Goal: Share content: Share content

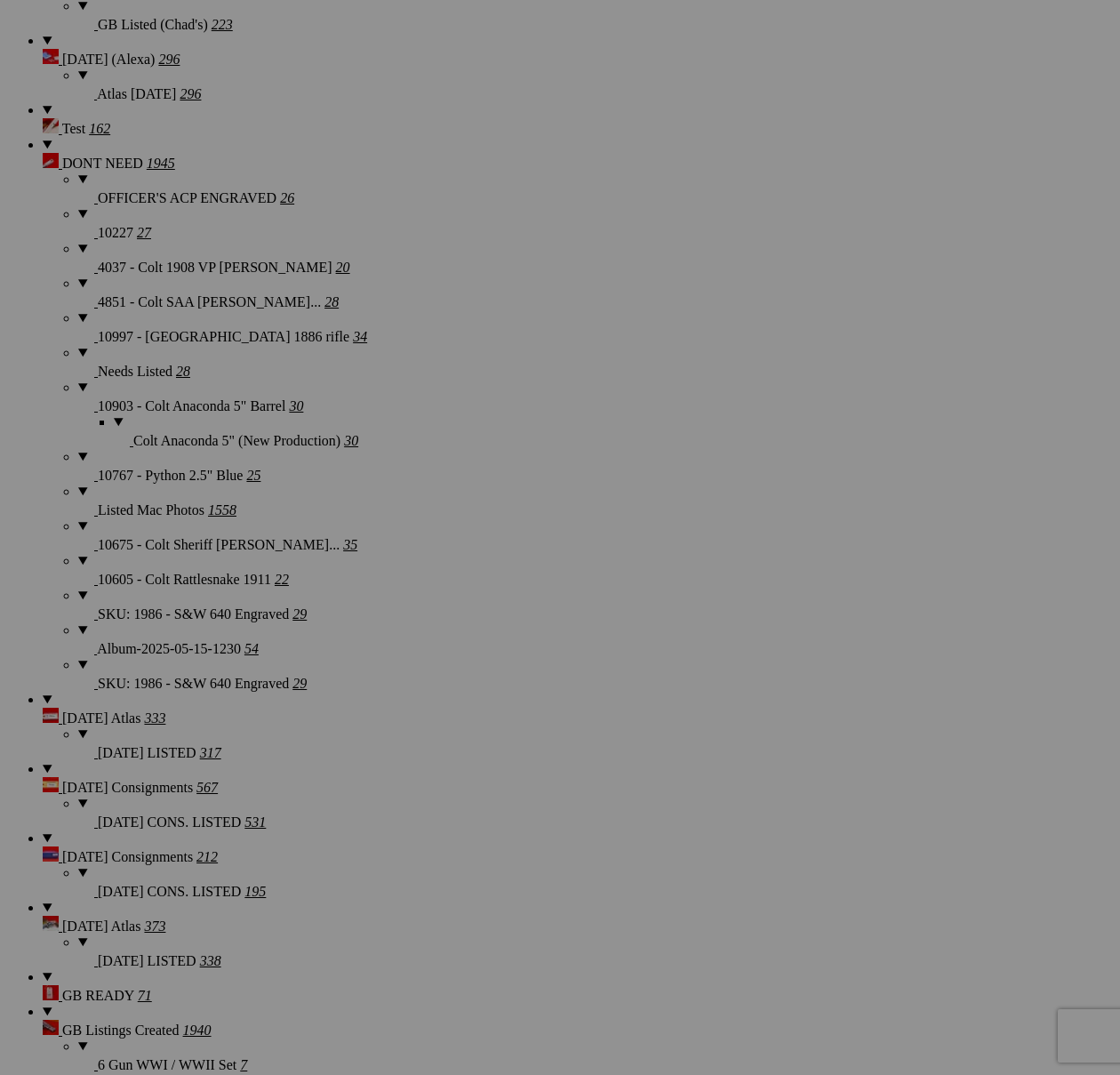
scroll to position [4076, 0]
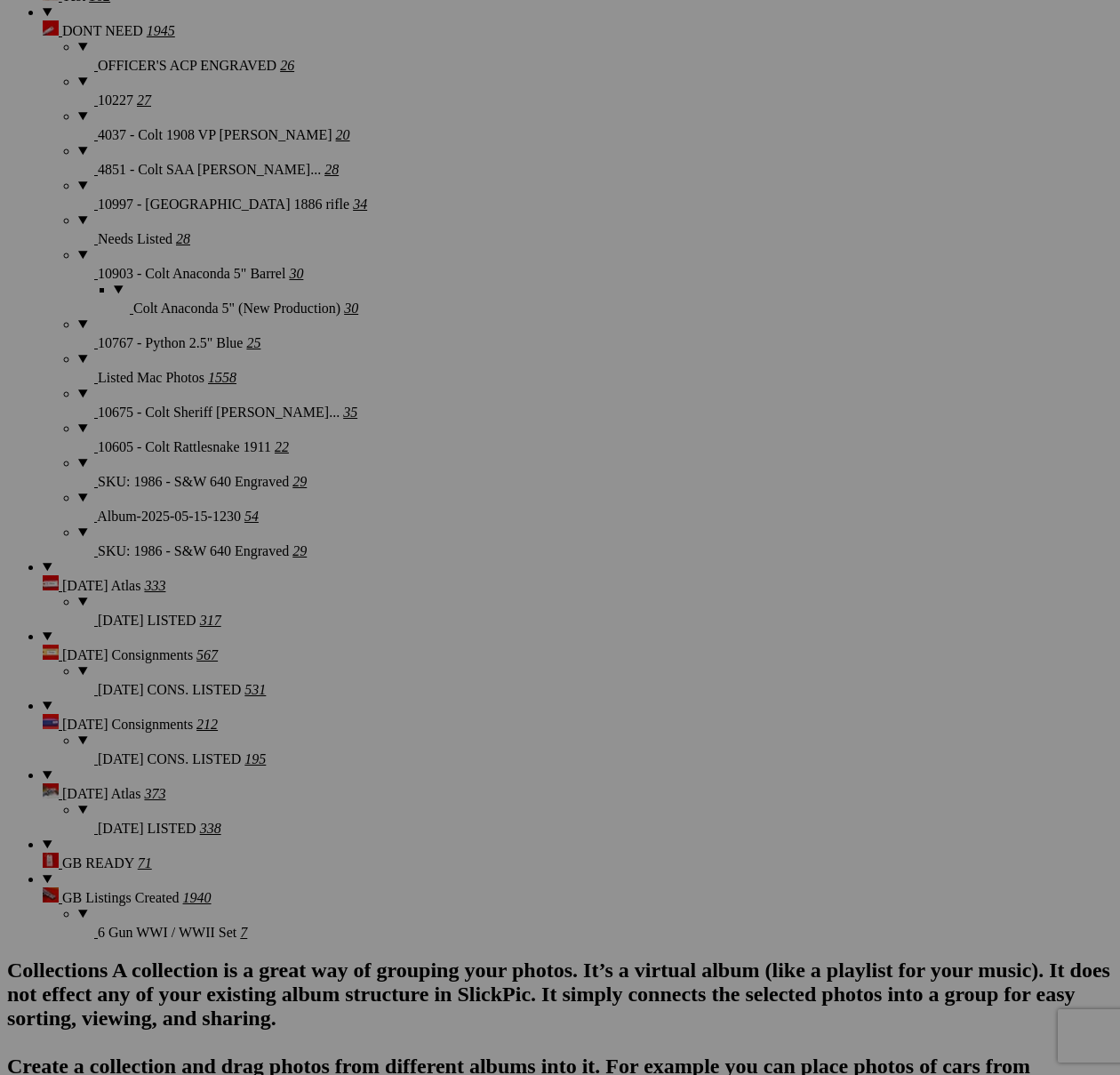
scroll to position [4083, 0]
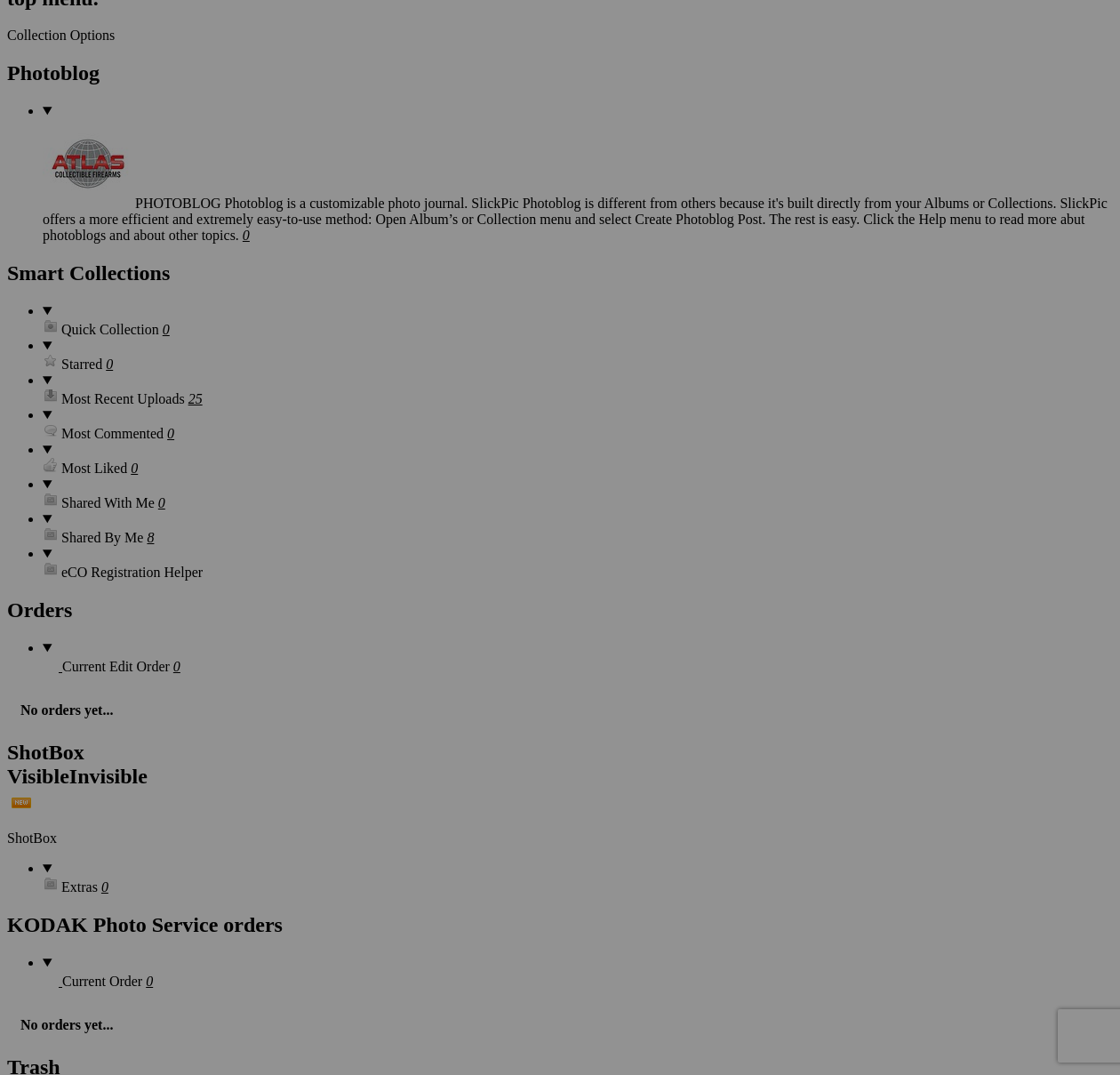
drag, startPoint x: 622, startPoint y: 681, endPoint x: 675, endPoint y: 169, distance: 514.7
type textarea "<!-- [DOMAIN_NAME] image hosting. HTML Bulk Share code Starts Here --> <div sty…"
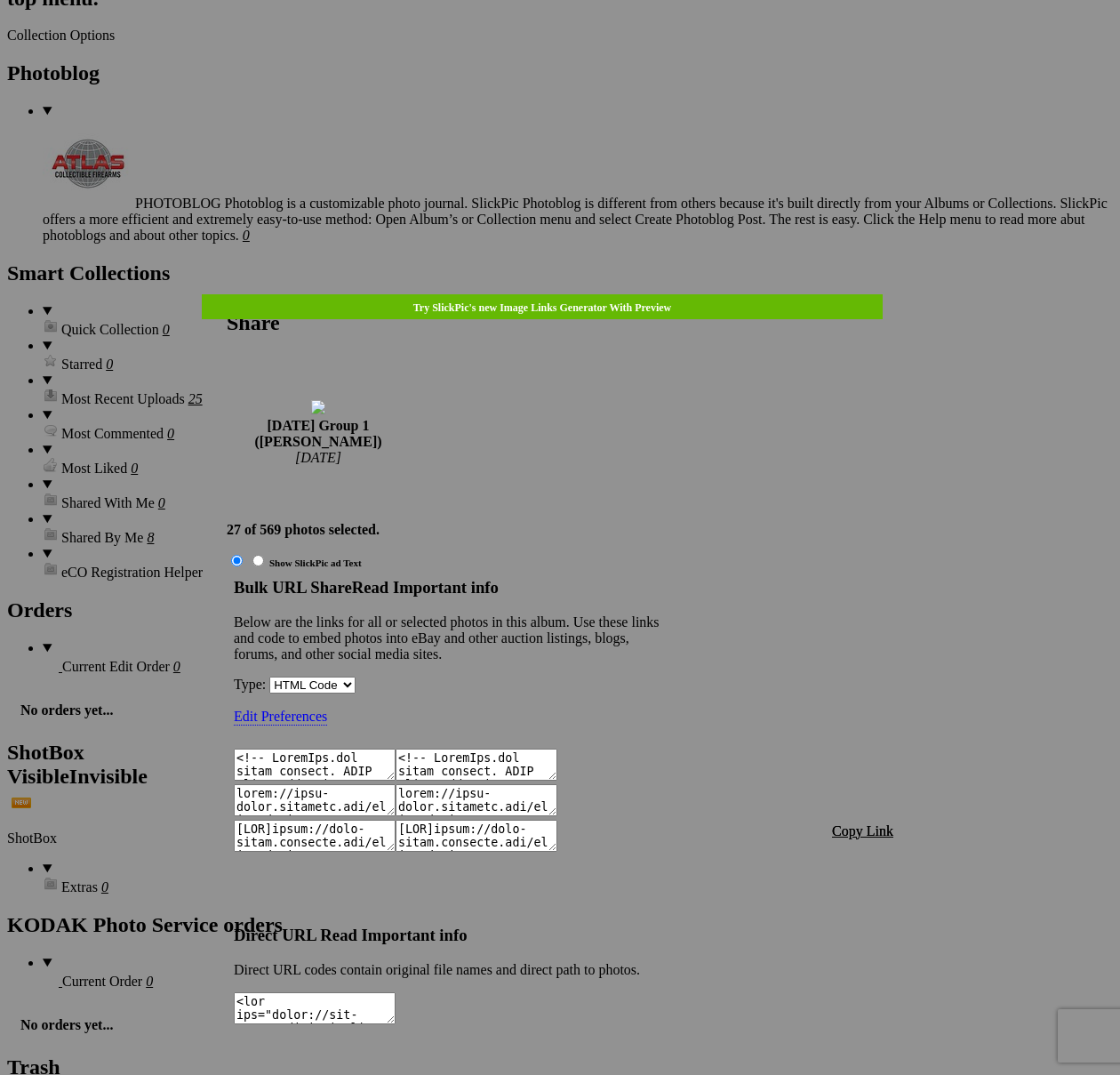
click at [875, 823] on span "Copy Link" at bounding box center [862, 830] width 61 height 15
click at [575, 51] on div at bounding box center [560, 537] width 1120 height 1075
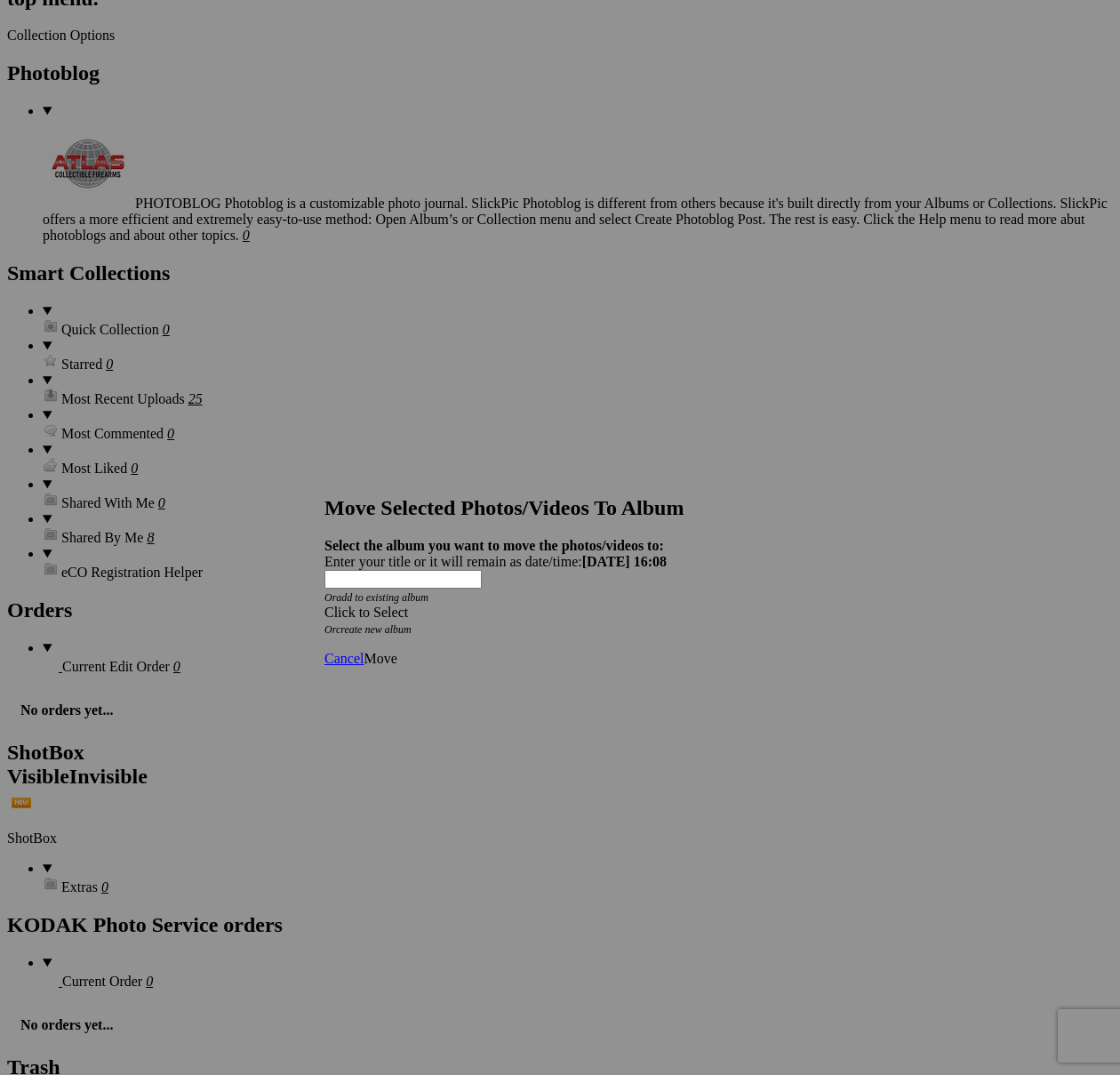
click at [324, 605] on span at bounding box center [324, 612] width 0 height 15
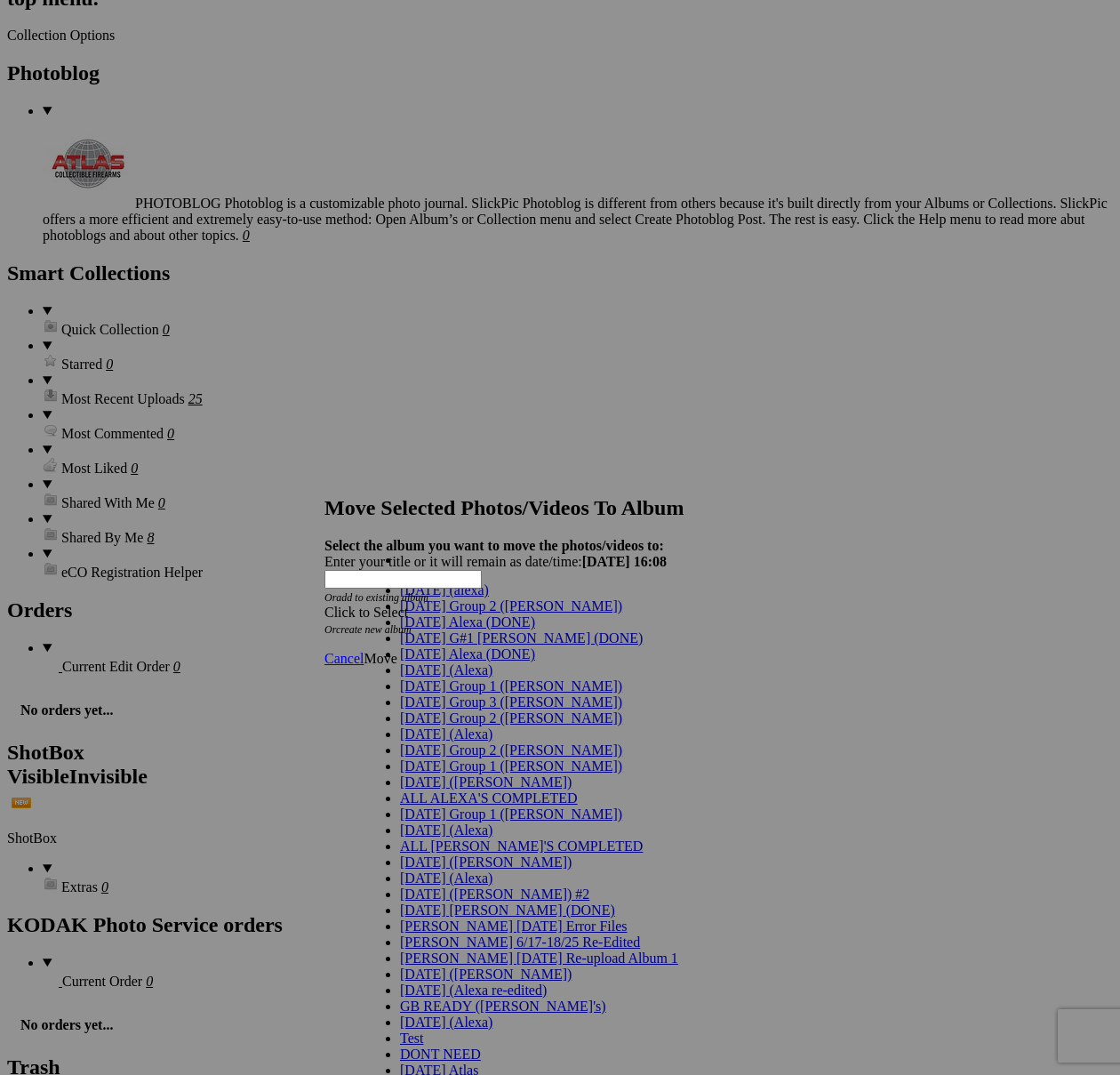
click at [428, 645] on link "[DATE] G#1 [PERSON_NAME] (DONE)" at bounding box center [521, 638] width 243 height 15
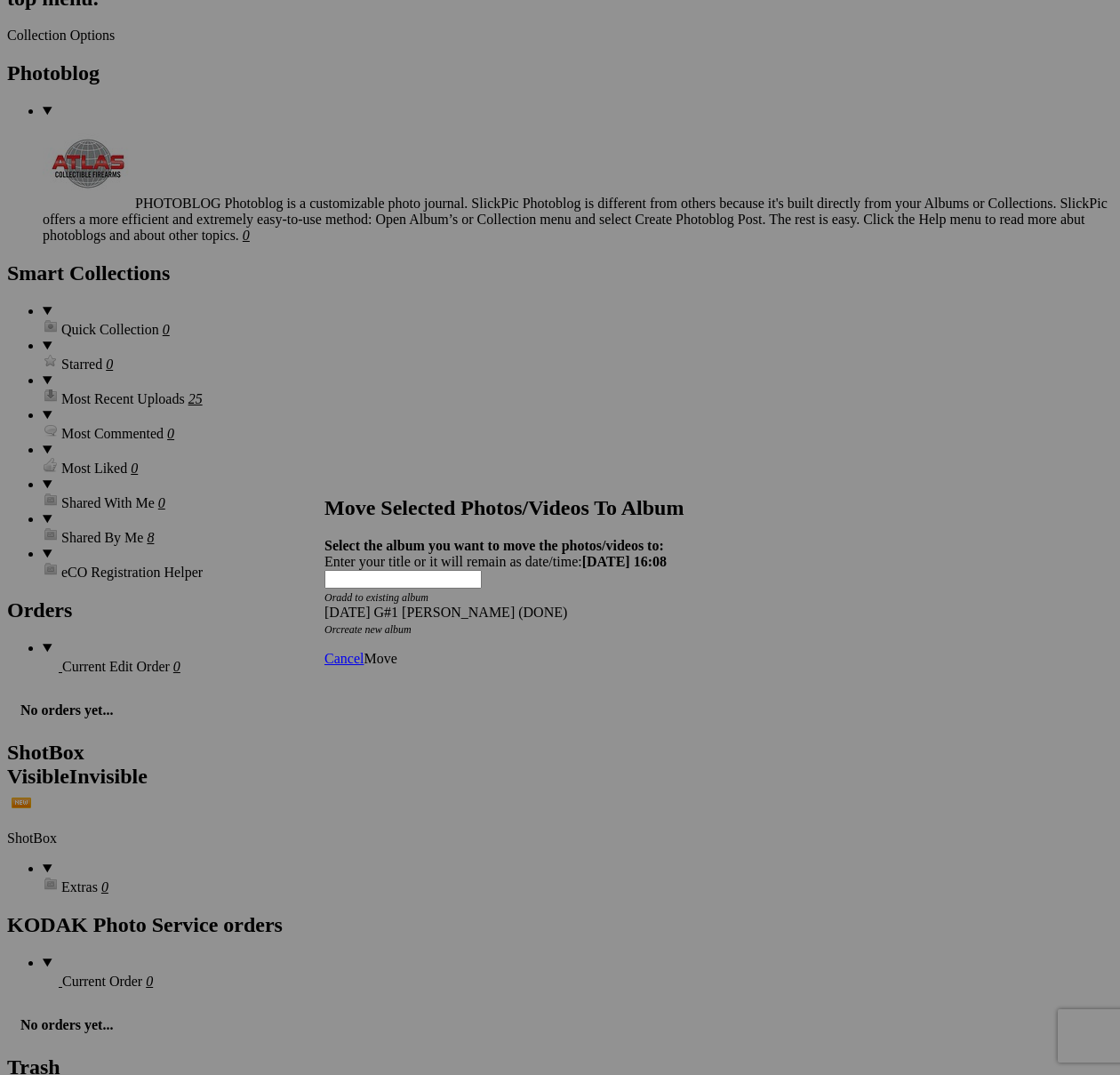
click at [397, 651] on span "Move" at bounding box center [380, 658] width 33 height 15
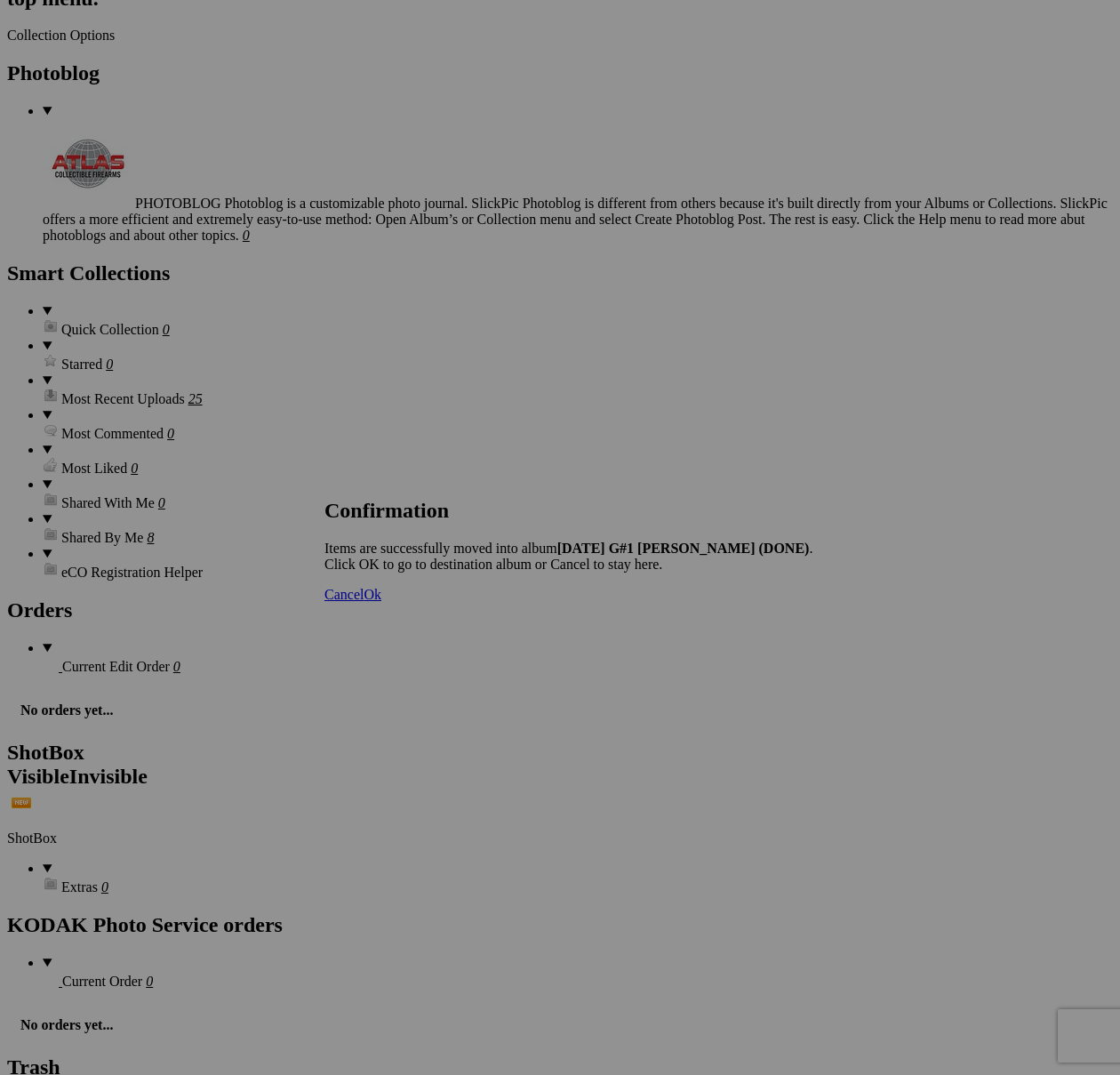
click at [364, 602] on span "Cancel" at bounding box center [344, 594] width 39 height 15
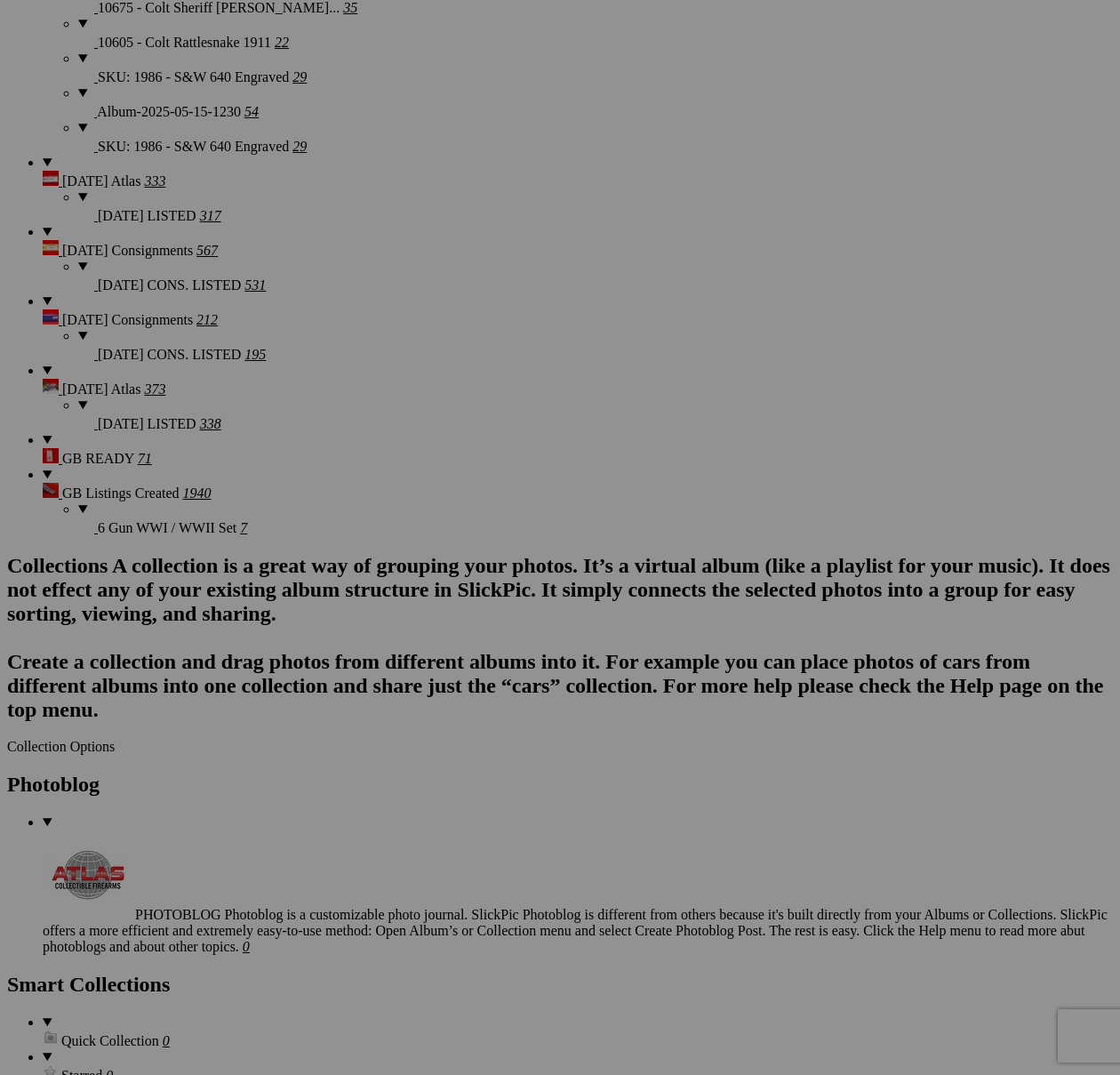
scroll to position [4481, 0]
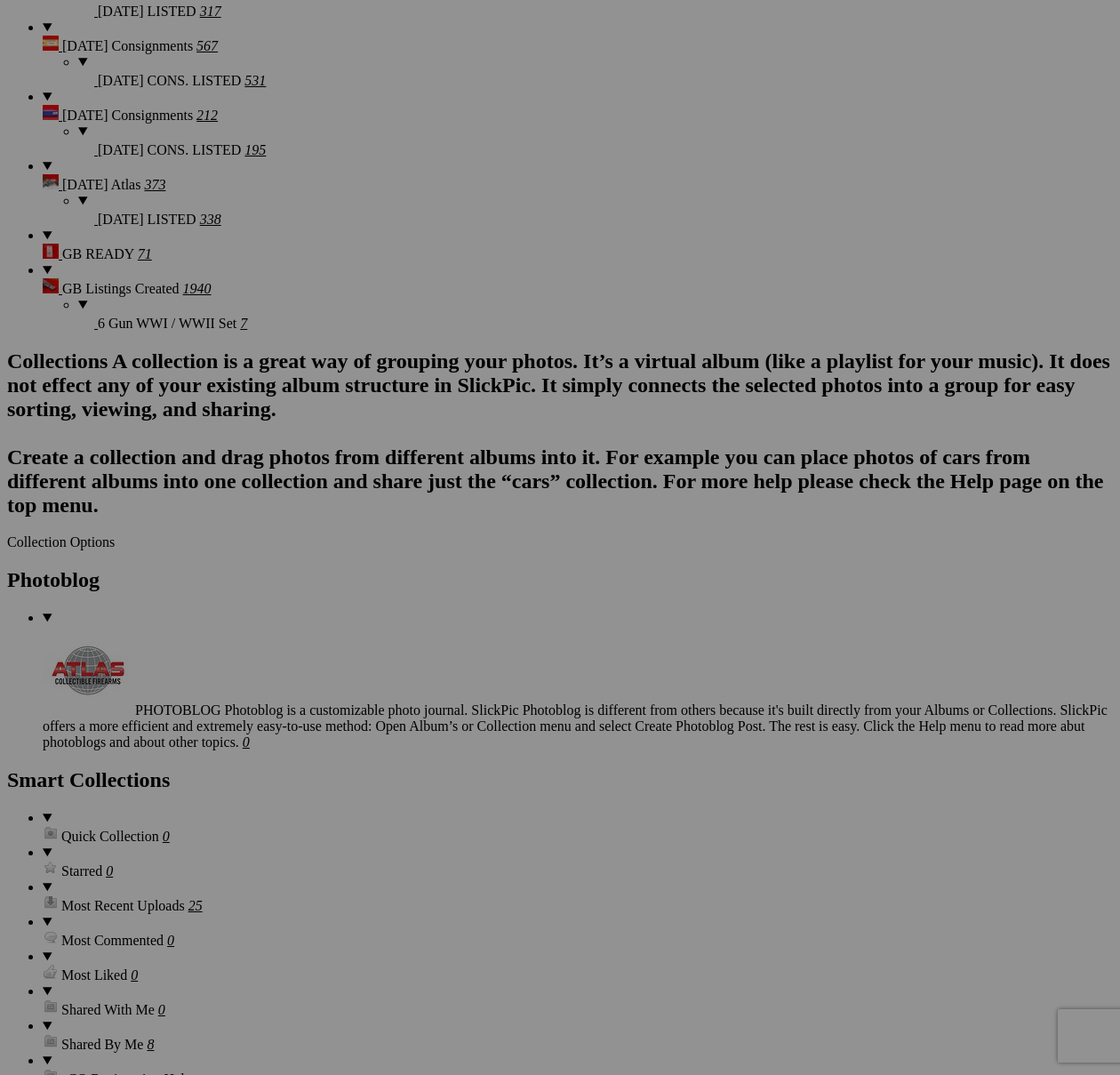
scroll to position [4690, 0]
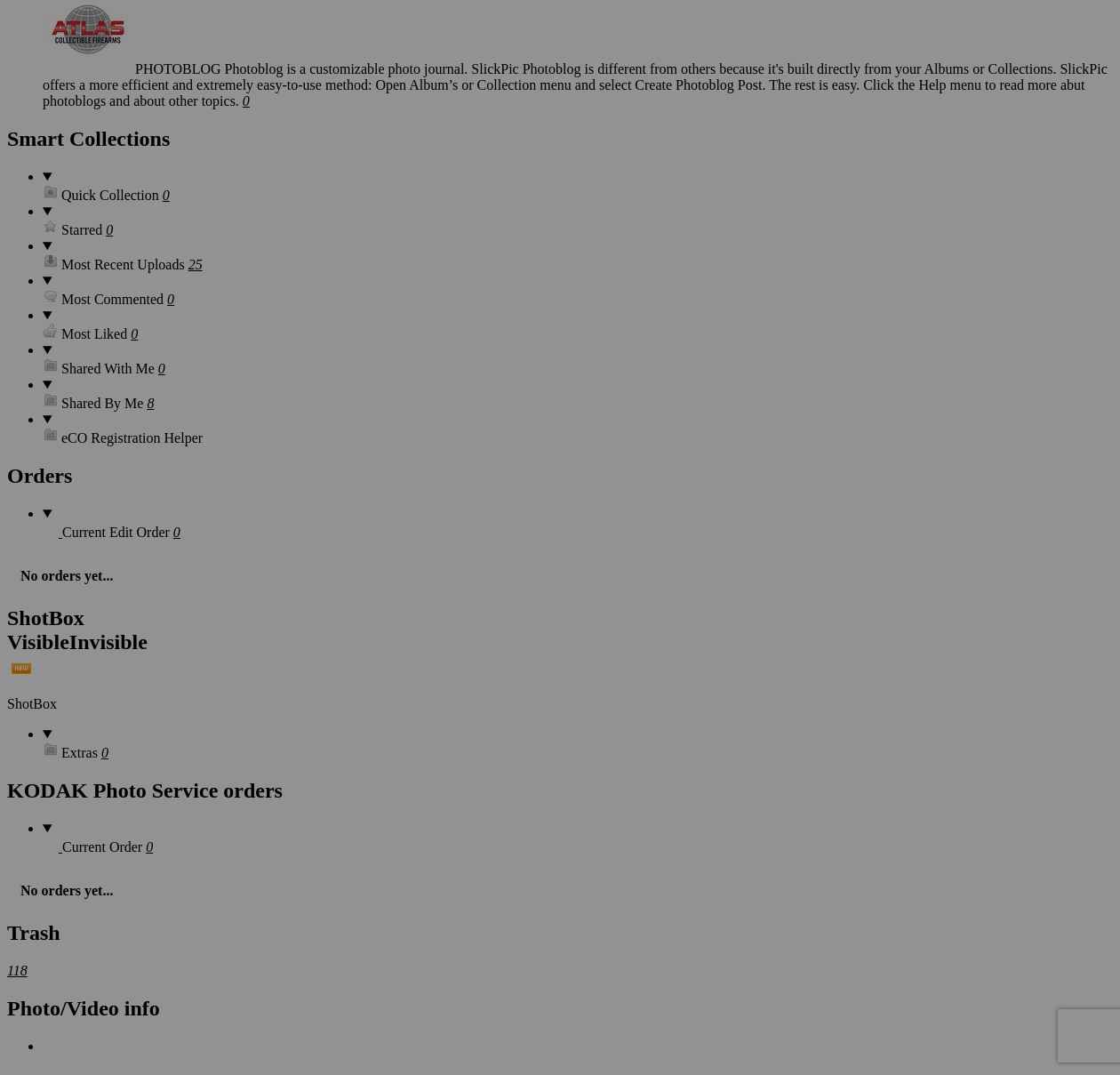
scroll to position [5446, 0]
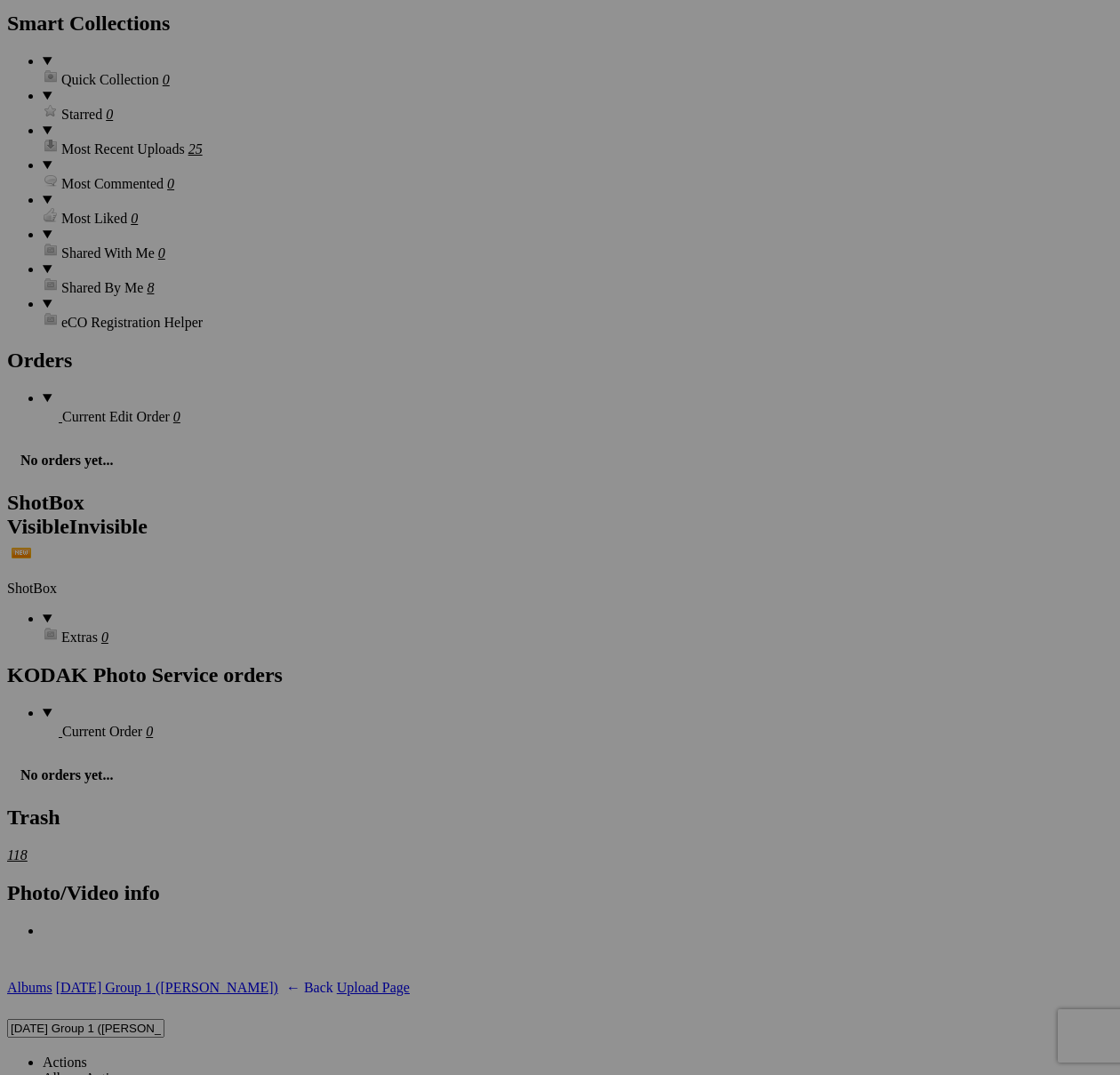
click at [87, 1054] on link "Actions" at bounding box center [64, 1062] width 44 height 15
type textarea "<!-- [DOMAIN_NAME] image hosting. HTML Bulk Share code Starts Here --> <div sty…"
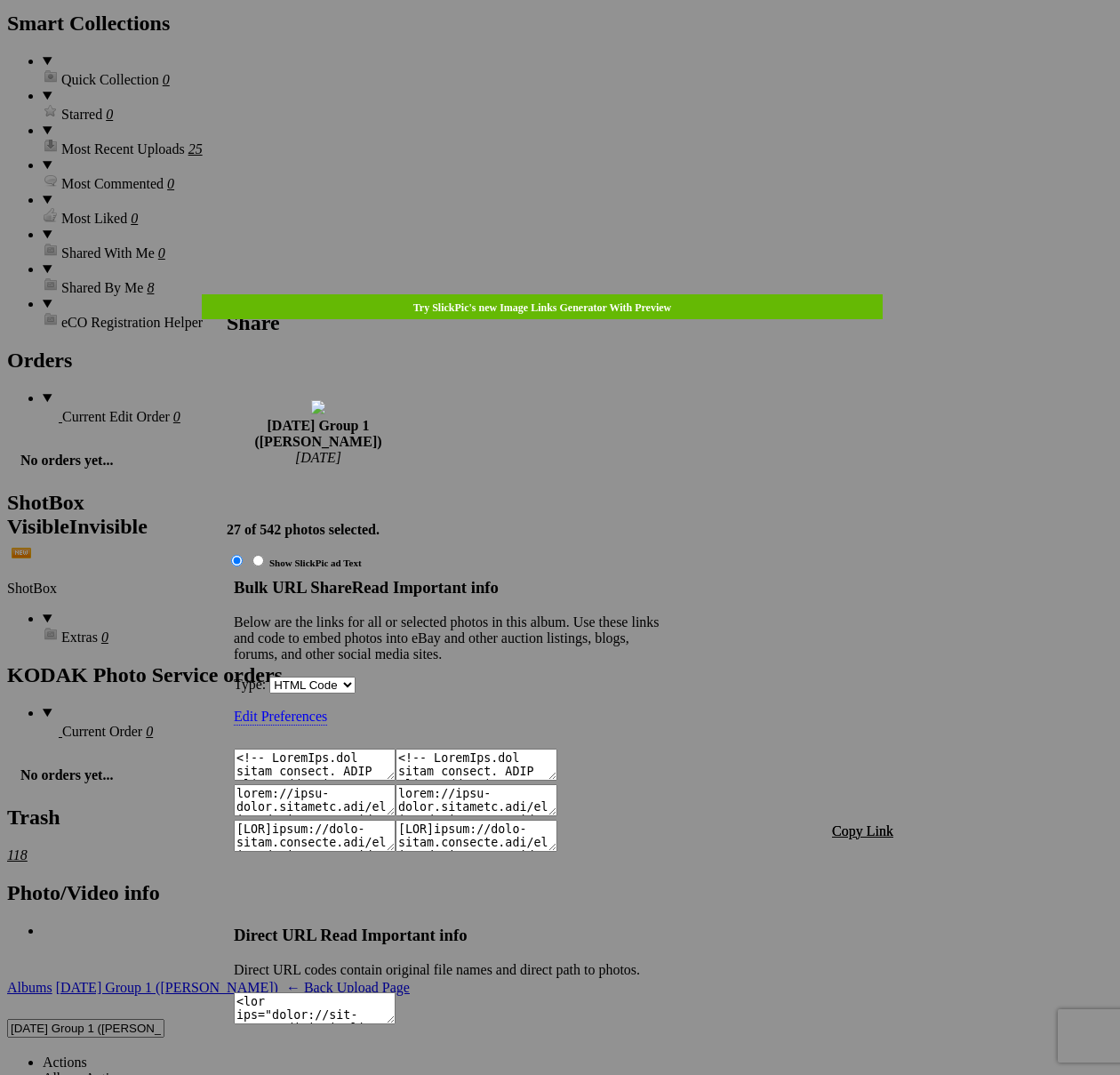
click at [660, 577] on div "Bulk URL Share Read Important info Below are the links for all or selected phot…" at bounding box center [448, 743] width 427 height 332
click at [864, 823] on span "Copy Link" at bounding box center [862, 830] width 61 height 15
click at [564, 49] on div at bounding box center [560, 537] width 1120 height 1075
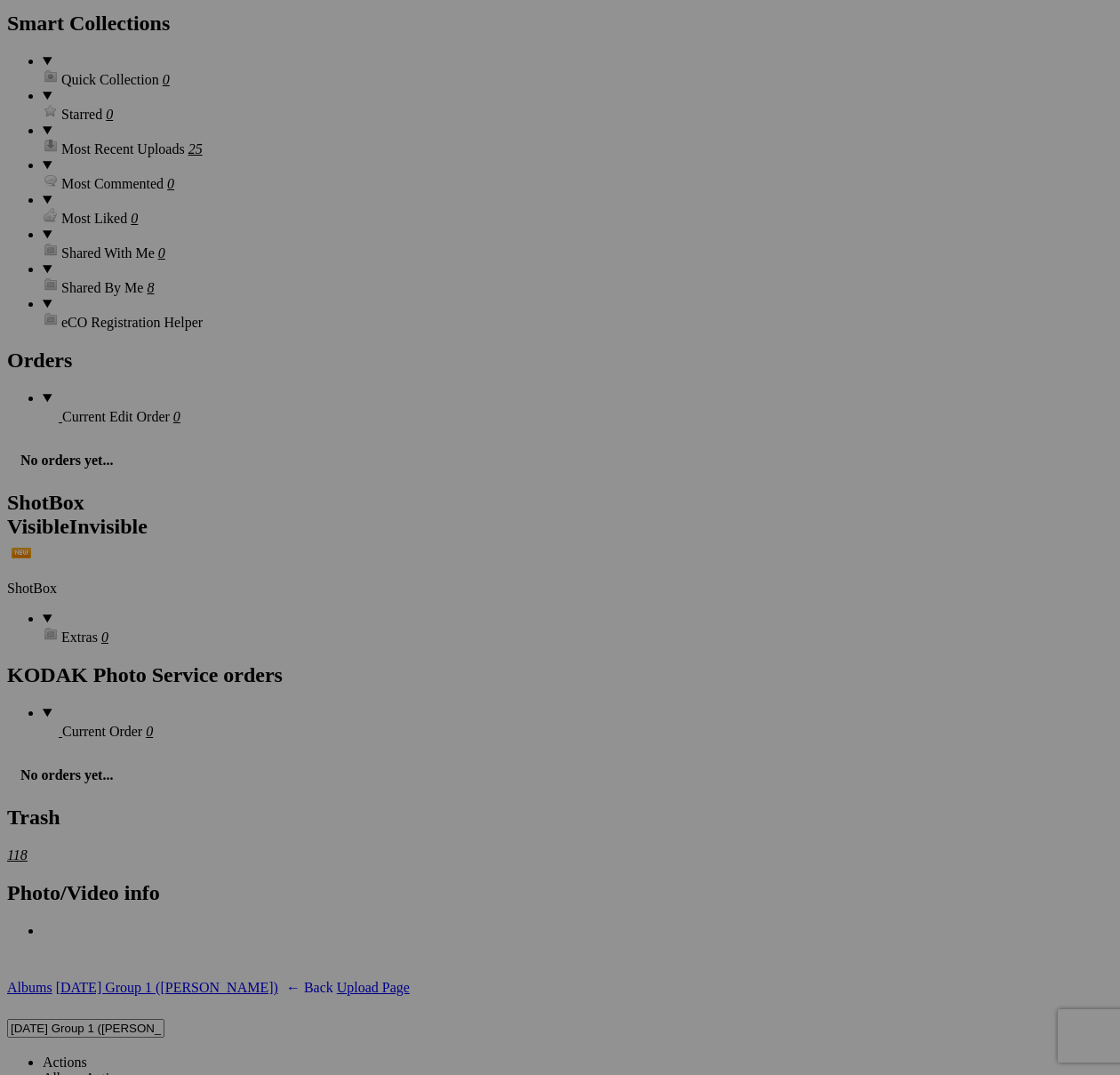
click at [87, 1054] on link "Actions" at bounding box center [64, 1062] width 44 height 15
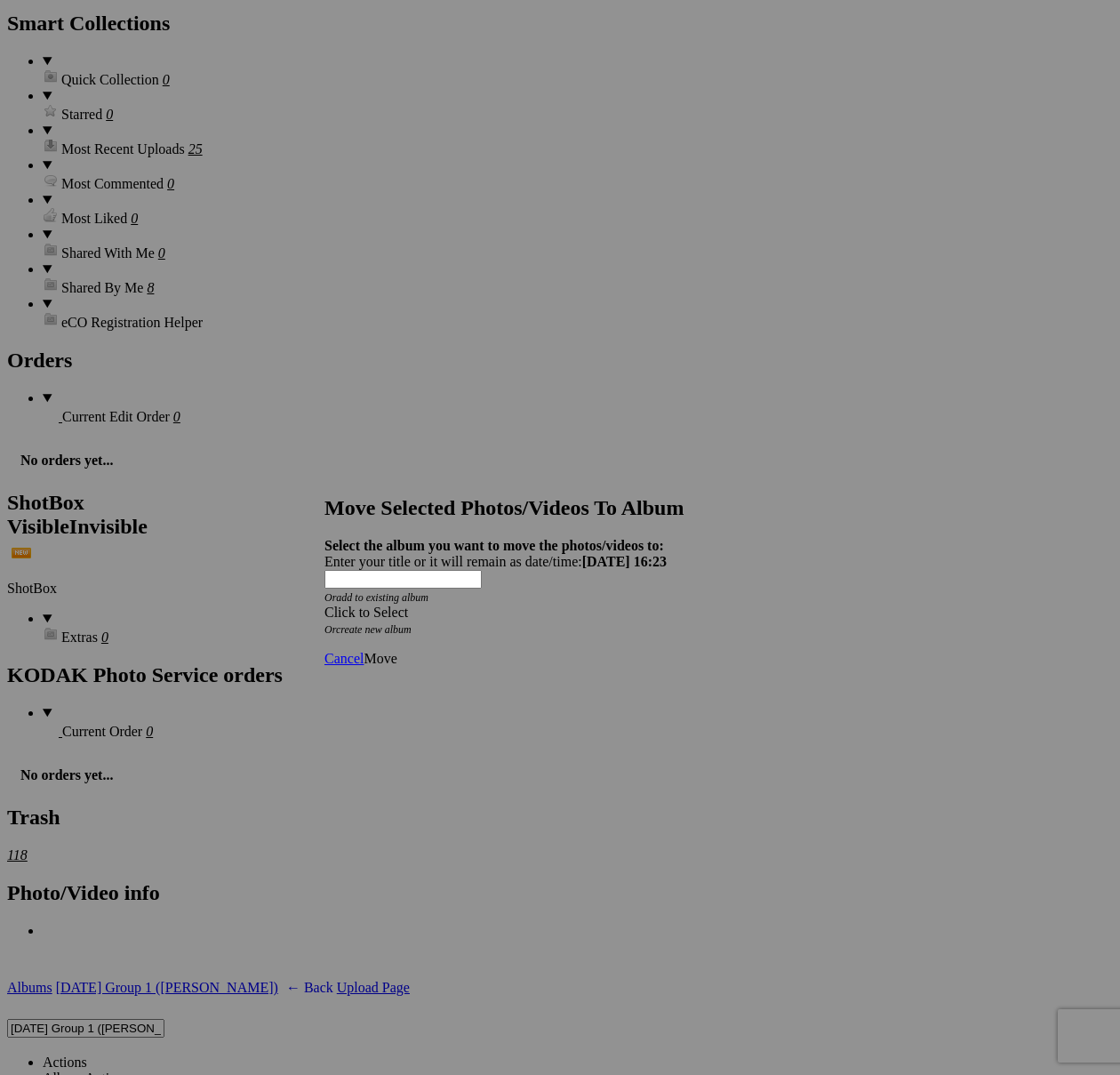
click at [605, 605] on div "Click to Select" at bounding box center [560, 612] width 471 height 16
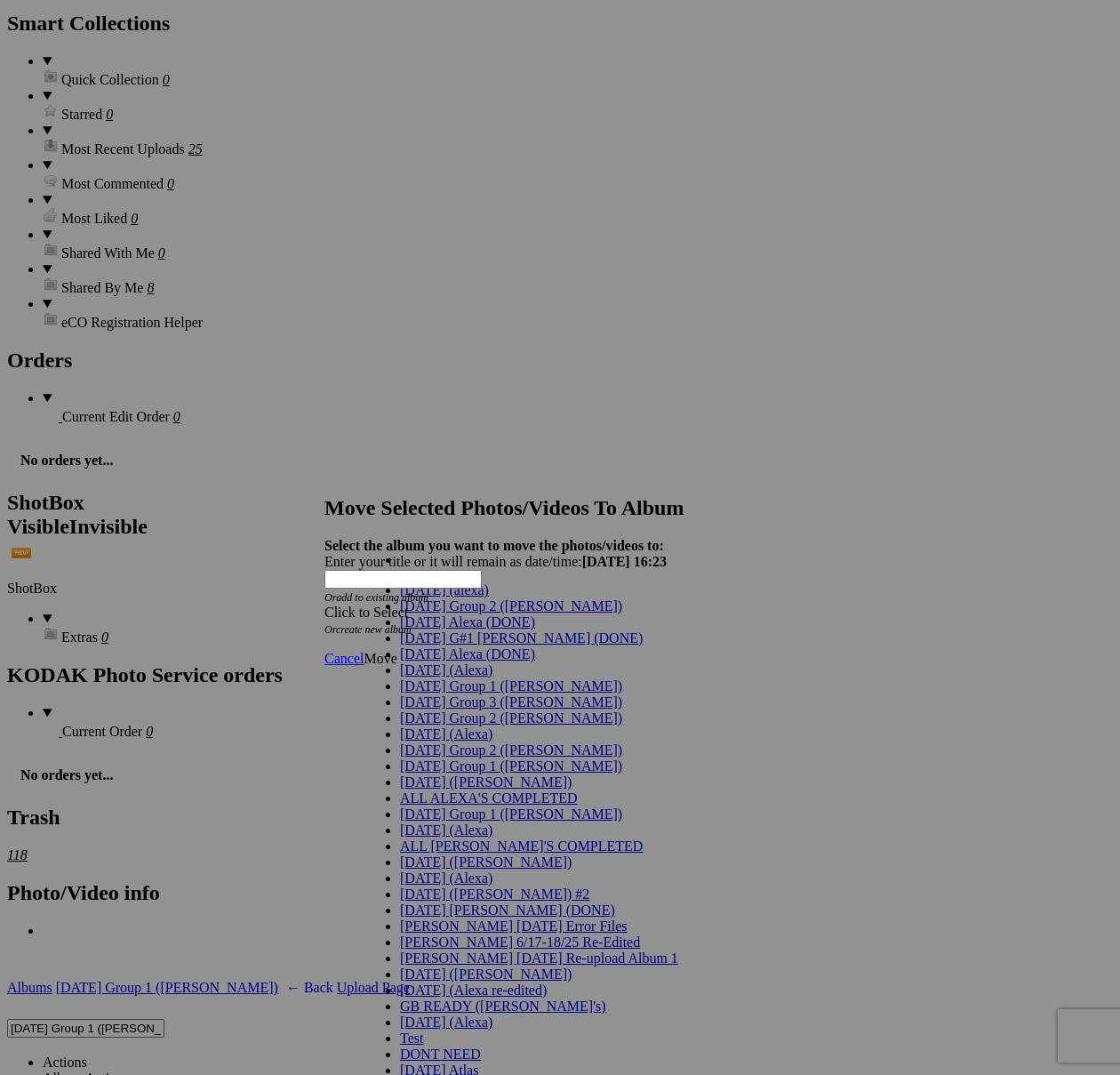
click at [434, 645] on link "[DATE] G#1 [PERSON_NAME] (DONE)" at bounding box center [521, 638] width 243 height 15
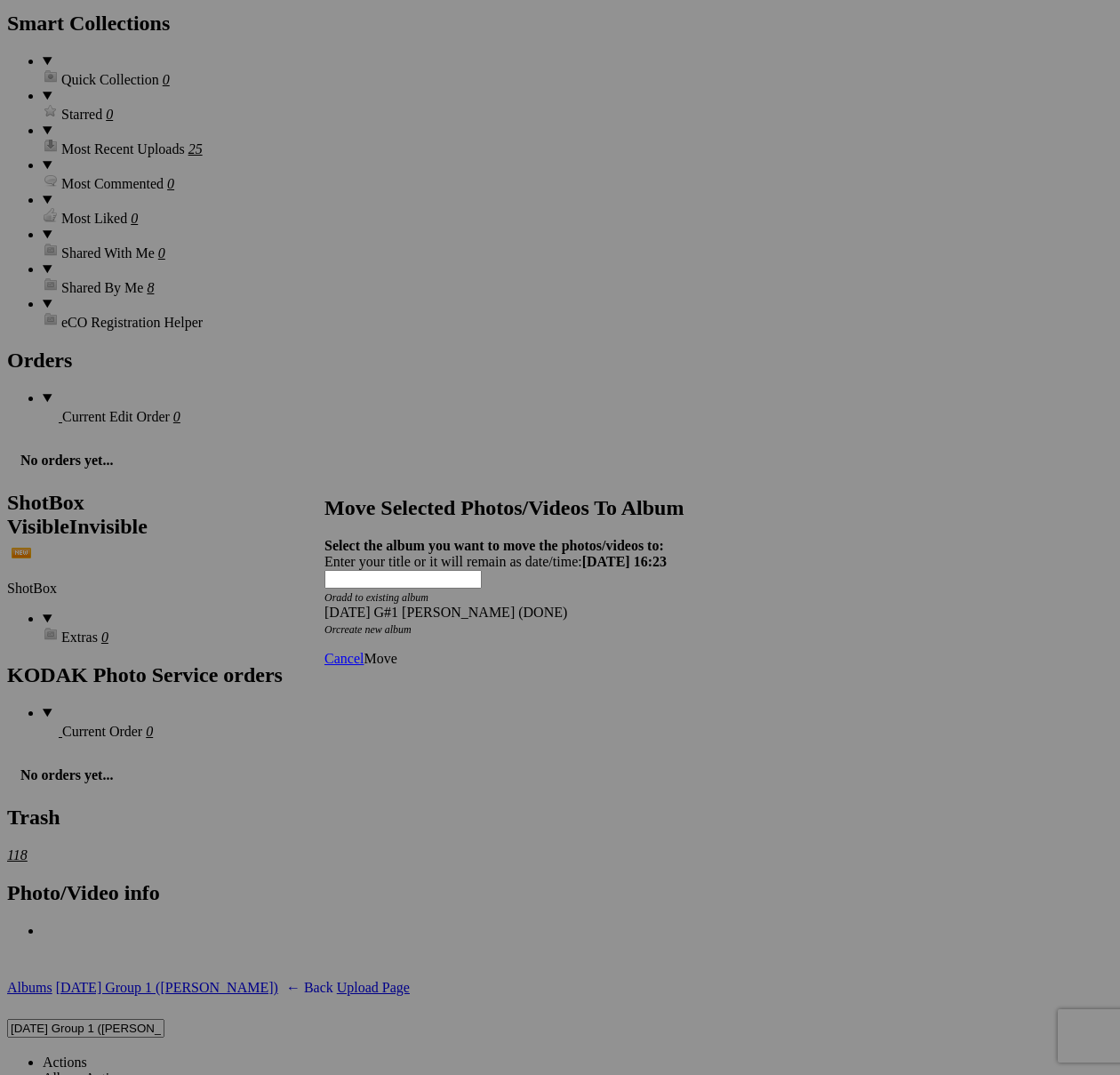
click at [397, 651] on span "Move" at bounding box center [380, 658] width 33 height 15
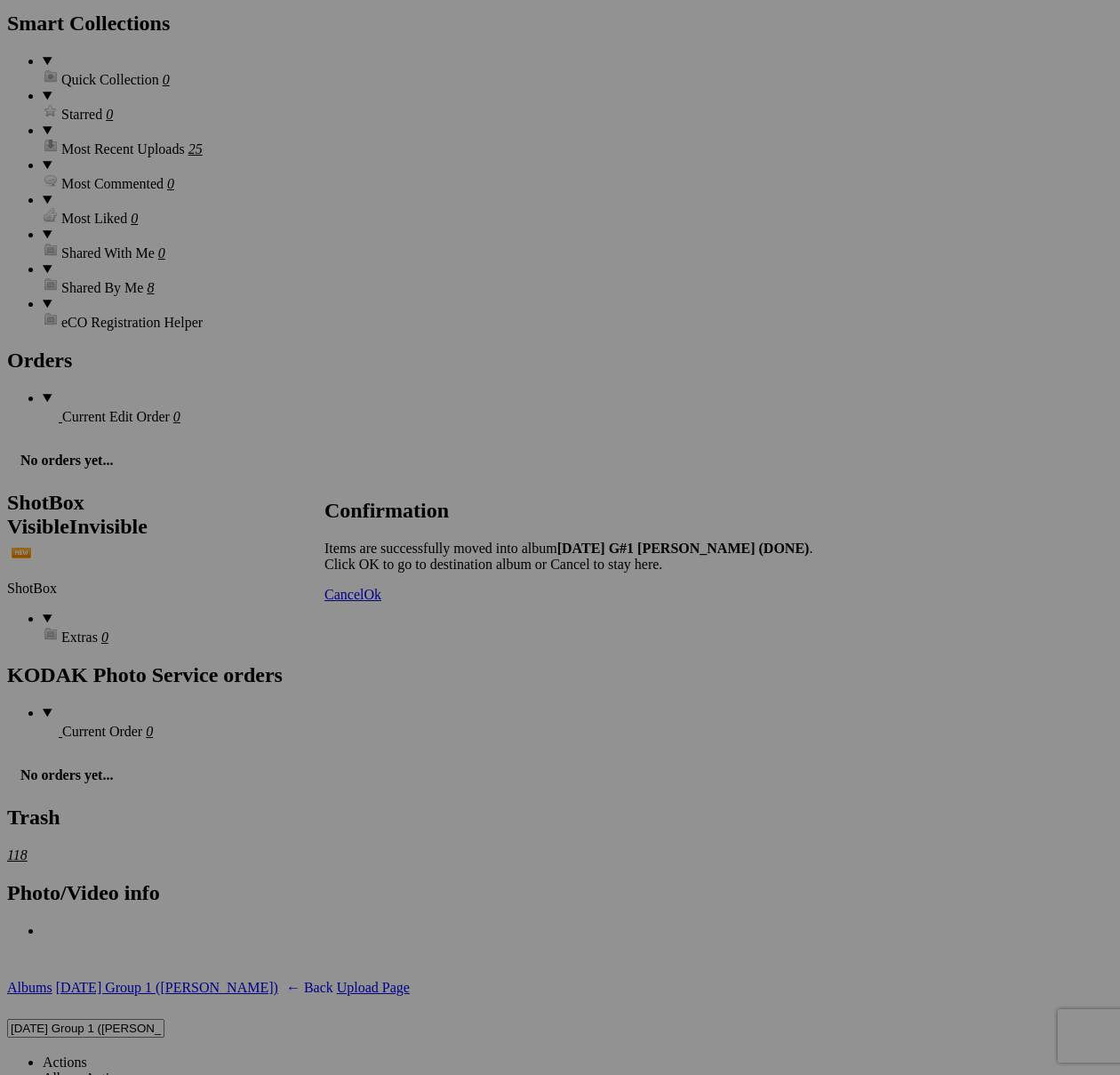
click at [364, 602] on span "Cancel" at bounding box center [344, 594] width 39 height 15
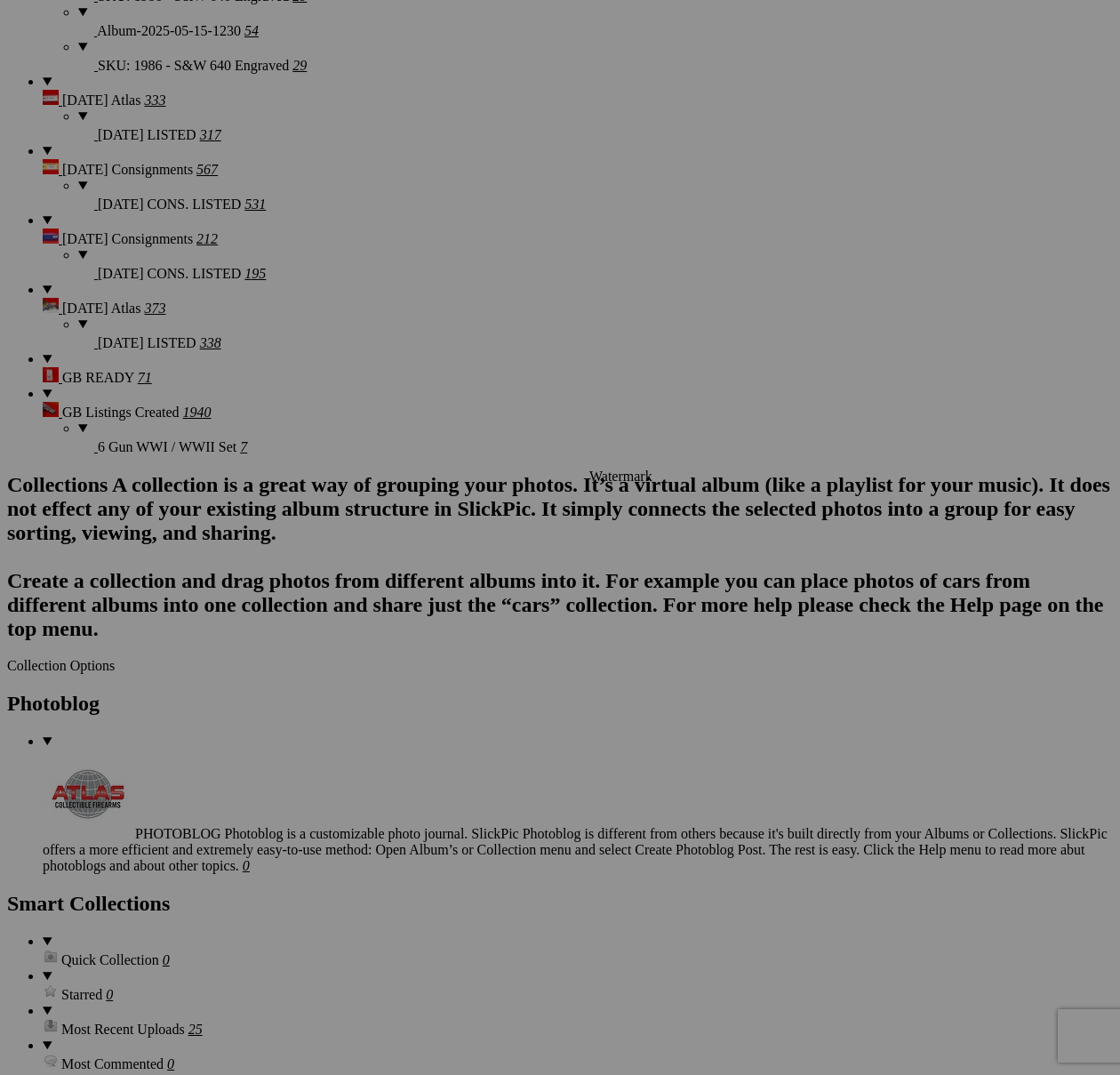
scroll to position [4437, 0]
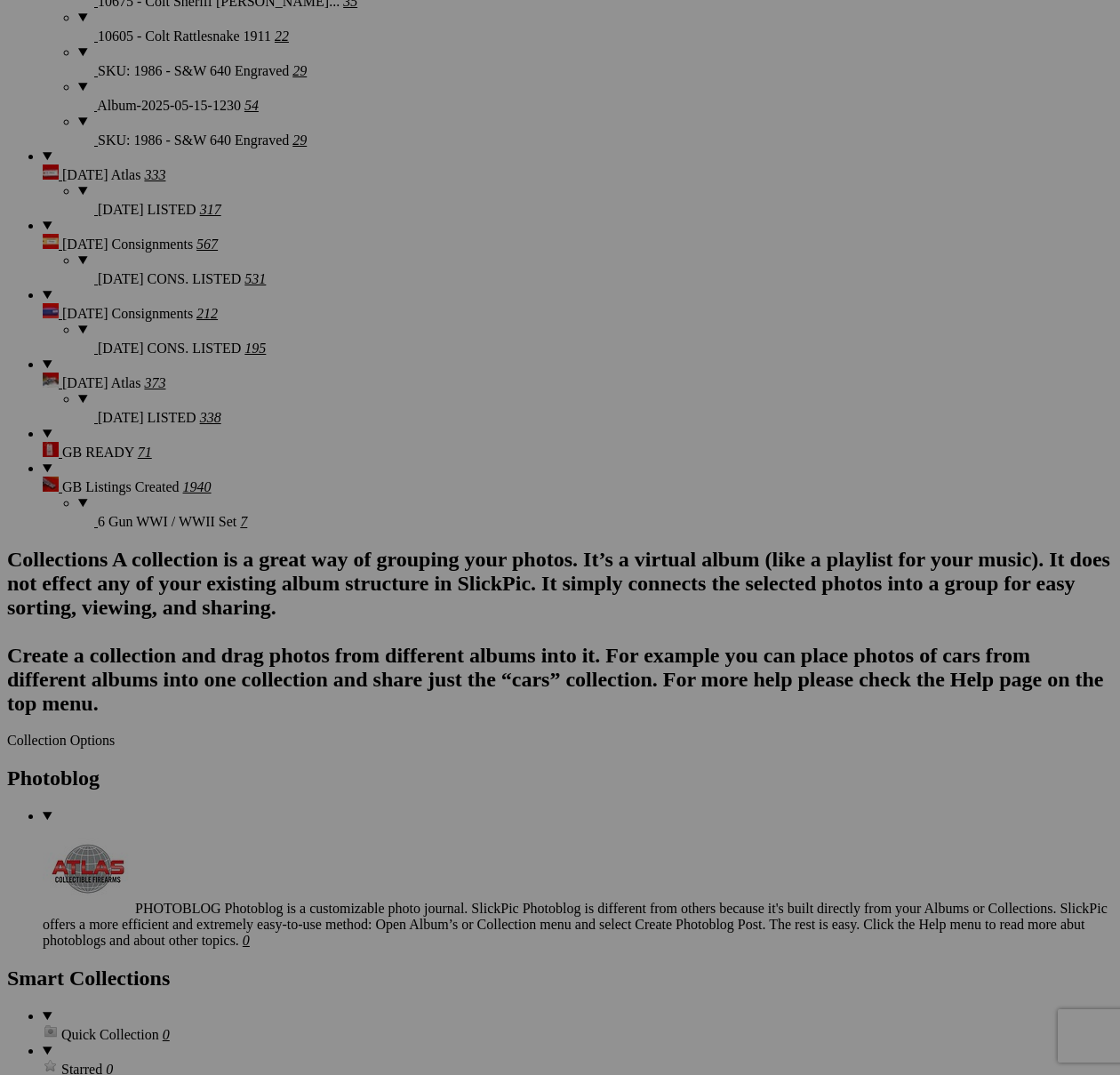
scroll to position [4498, 0]
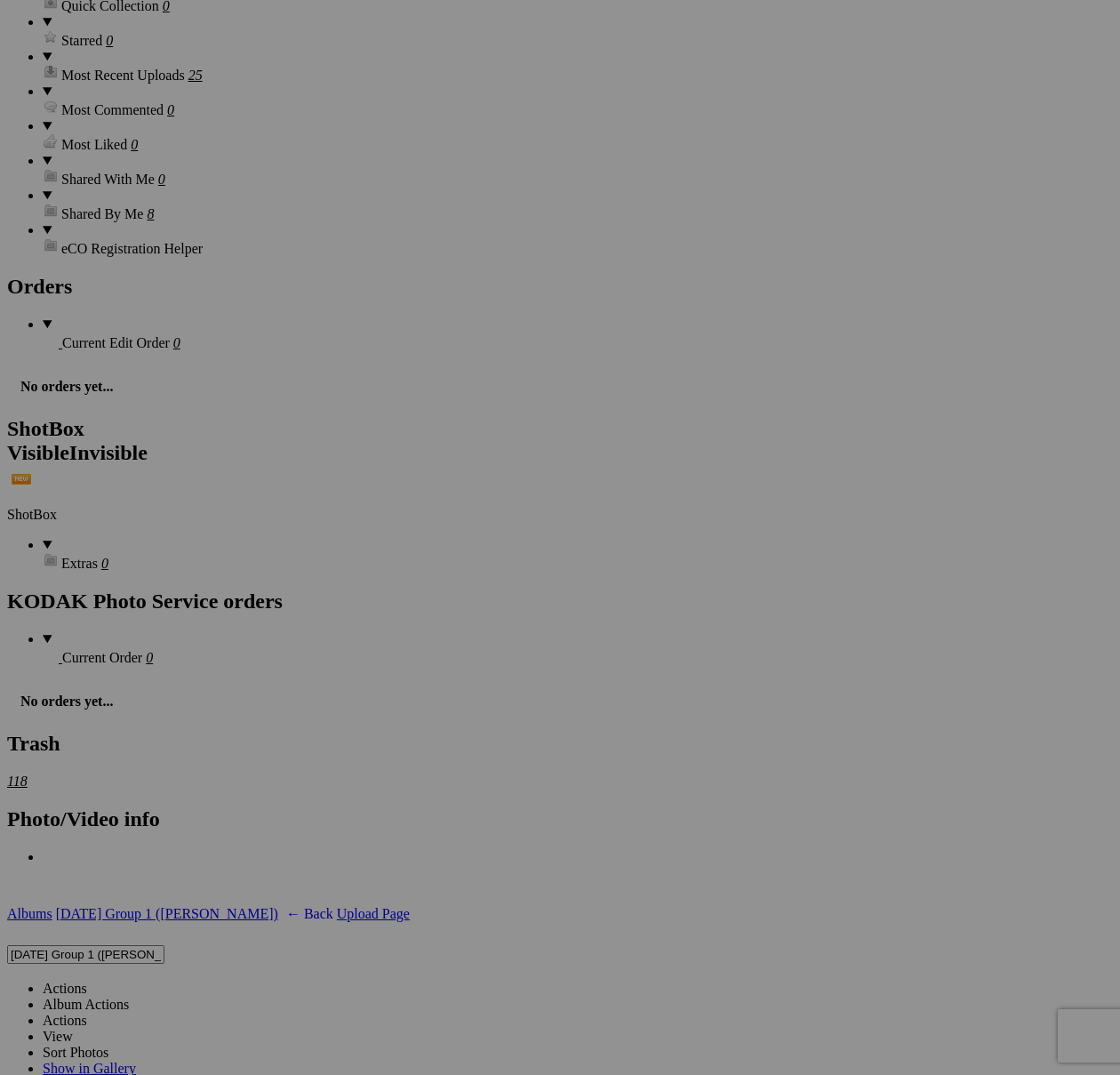
scroll to position [5574, 0]
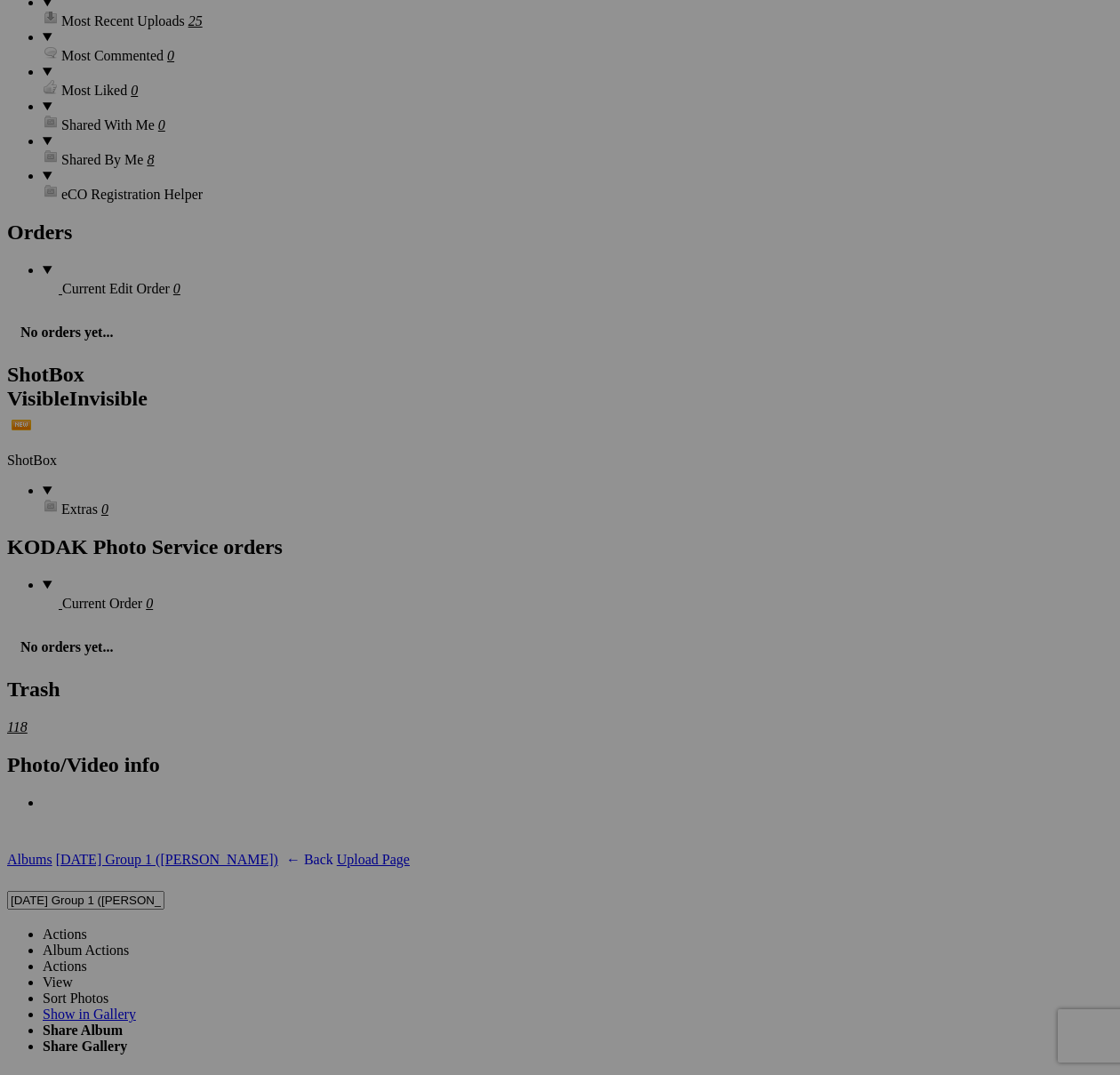
click at [87, 926] on link "Actions" at bounding box center [64, 934] width 44 height 15
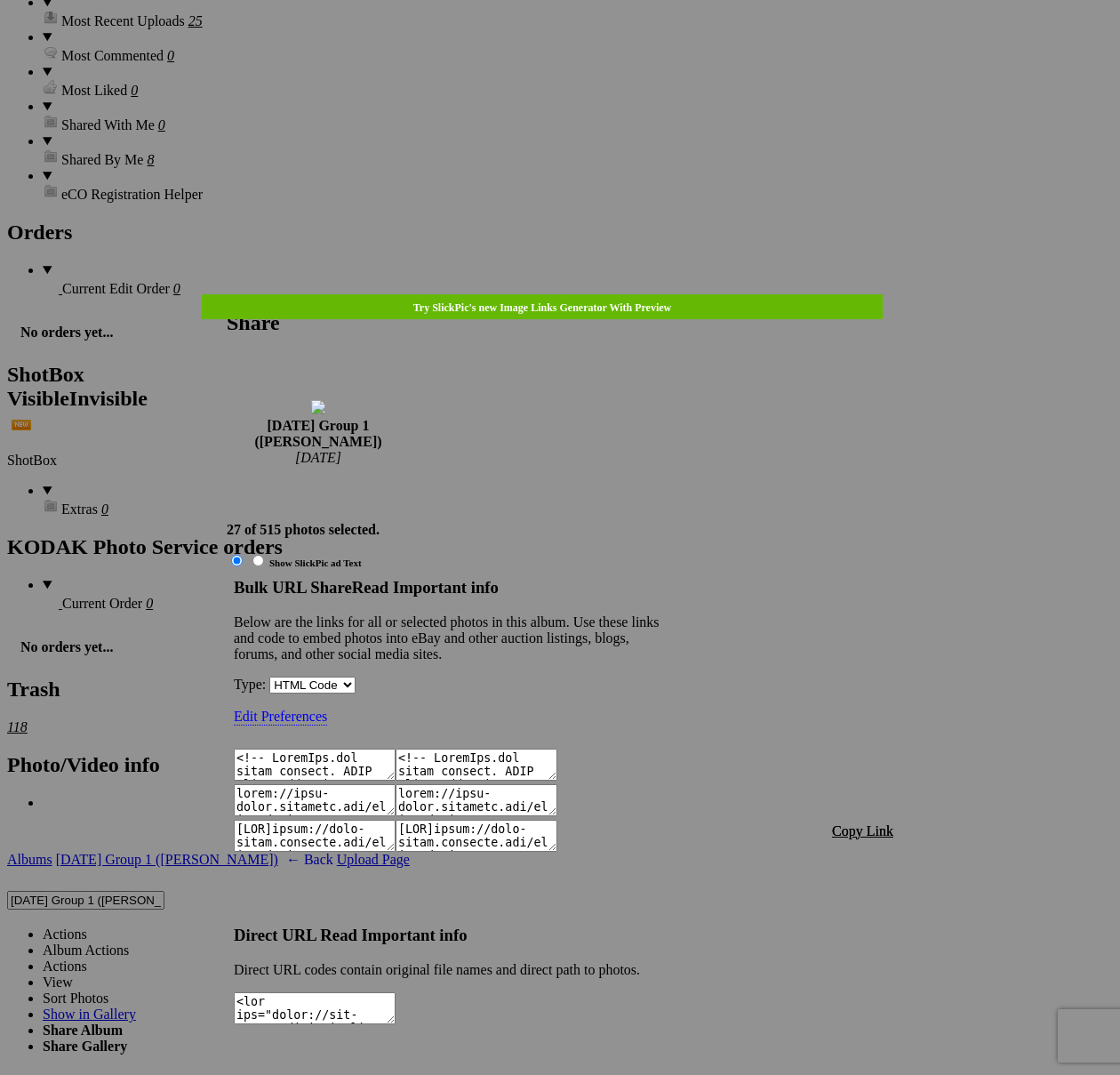
click at [870, 823] on span "Copy Link" at bounding box center [862, 830] width 61 height 15
click at [227, 294] on link at bounding box center [227, 294] width 0 height 0
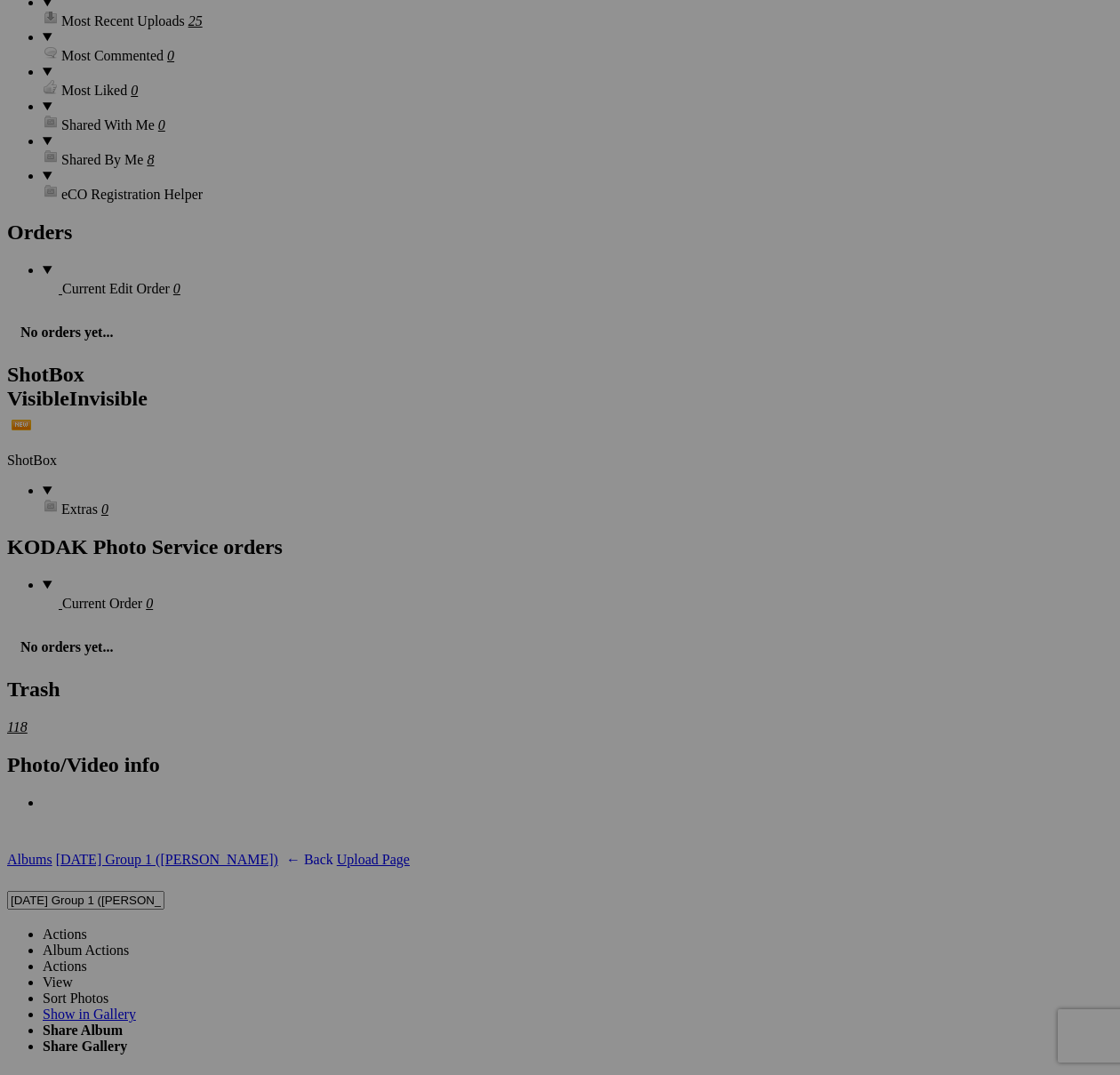
click at [87, 926] on link "Actions" at bounding box center [64, 934] width 44 height 15
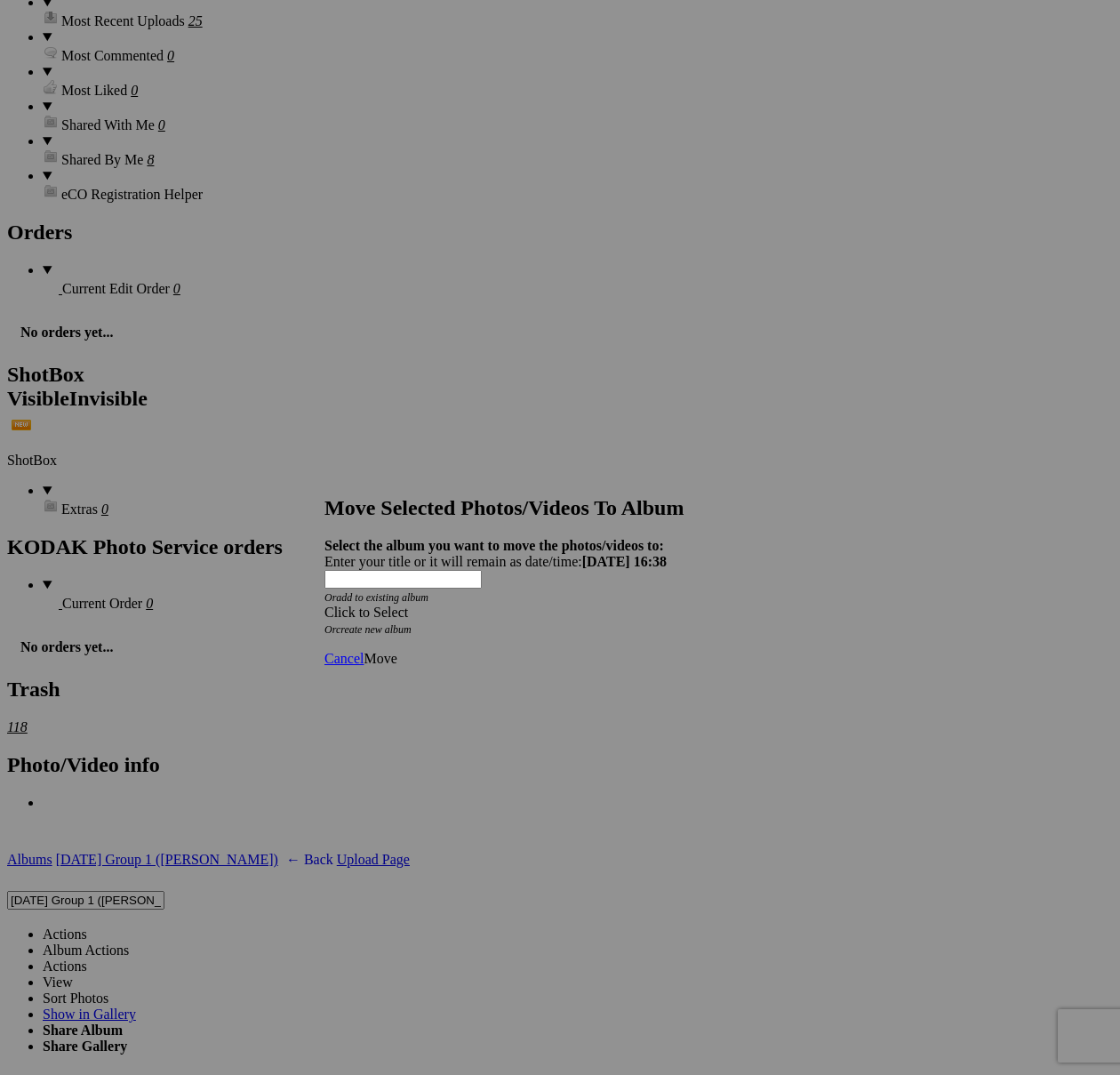
click at [666, 605] on div "Click to Select" at bounding box center [560, 612] width 471 height 16
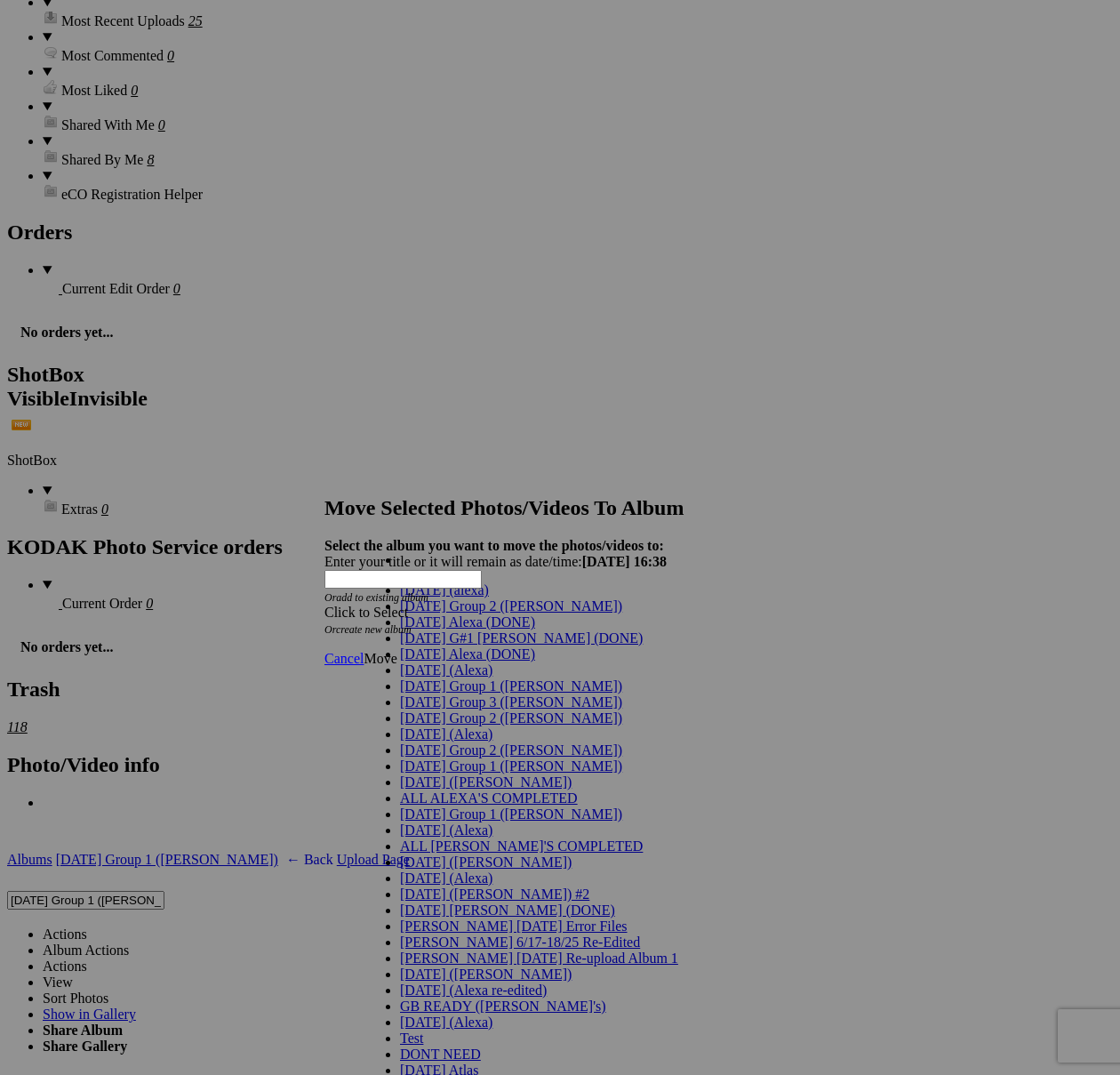
click at [431, 645] on link "[DATE] G#1 [PERSON_NAME] (DONE)" at bounding box center [521, 638] width 243 height 15
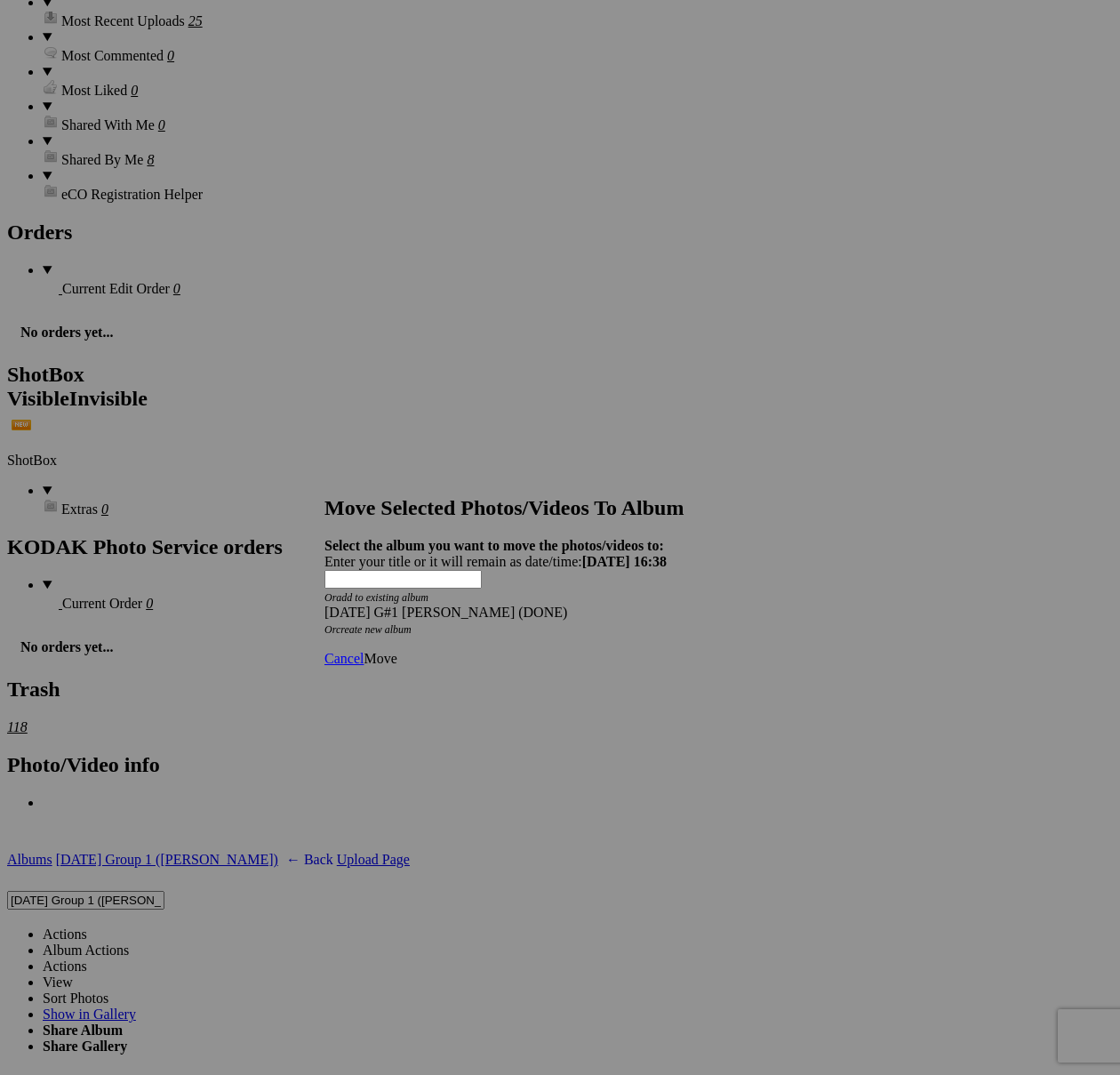
drag, startPoint x: 780, startPoint y: 624, endPoint x: 749, endPoint y: 625, distance: 31.0
click at [397, 651] on span "Move" at bounding box center [380, 658] width 33 height 15
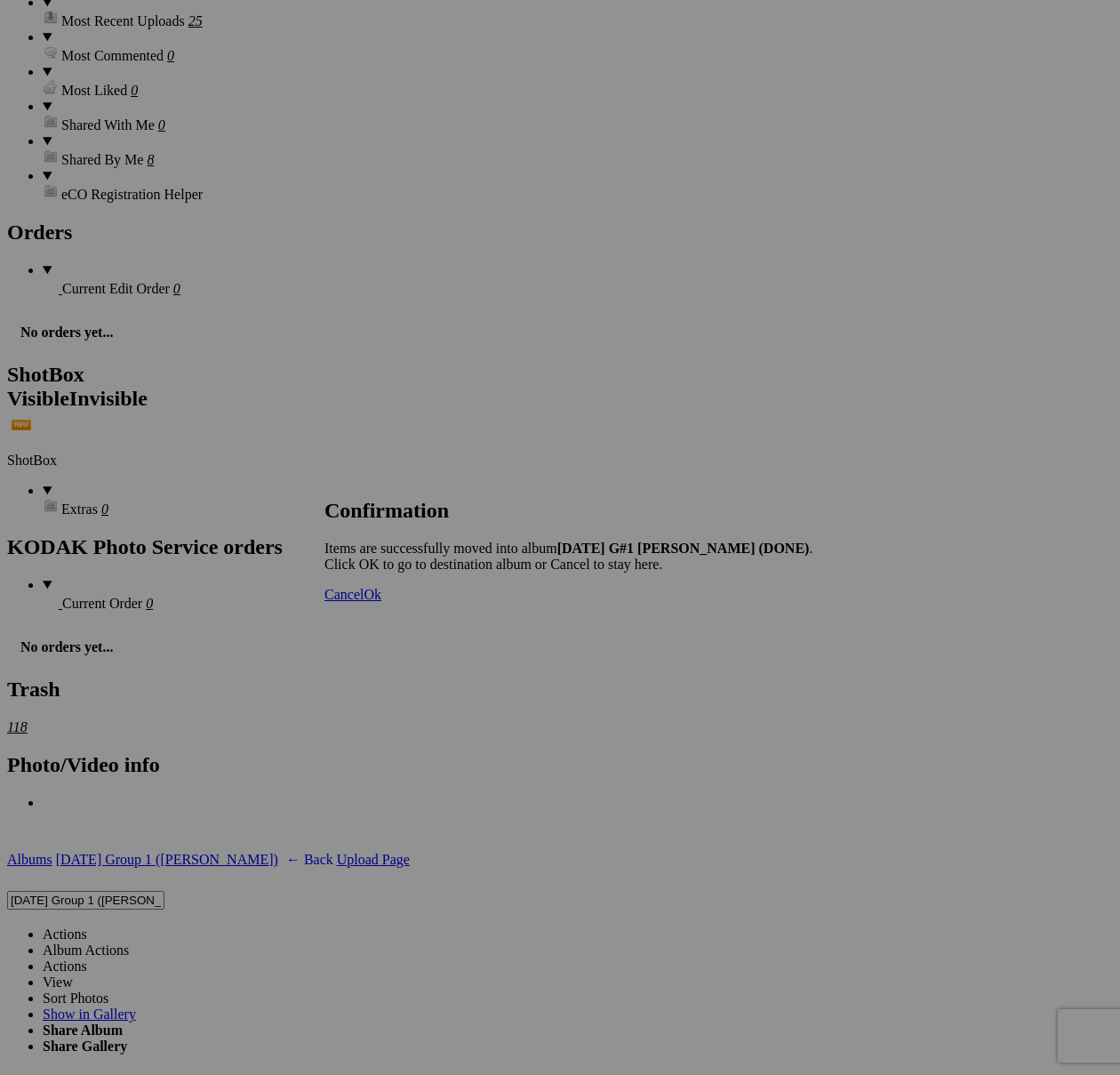
click at [364, 602] on span "Cancel" at bounding box center [344, 594] width 39 height 15
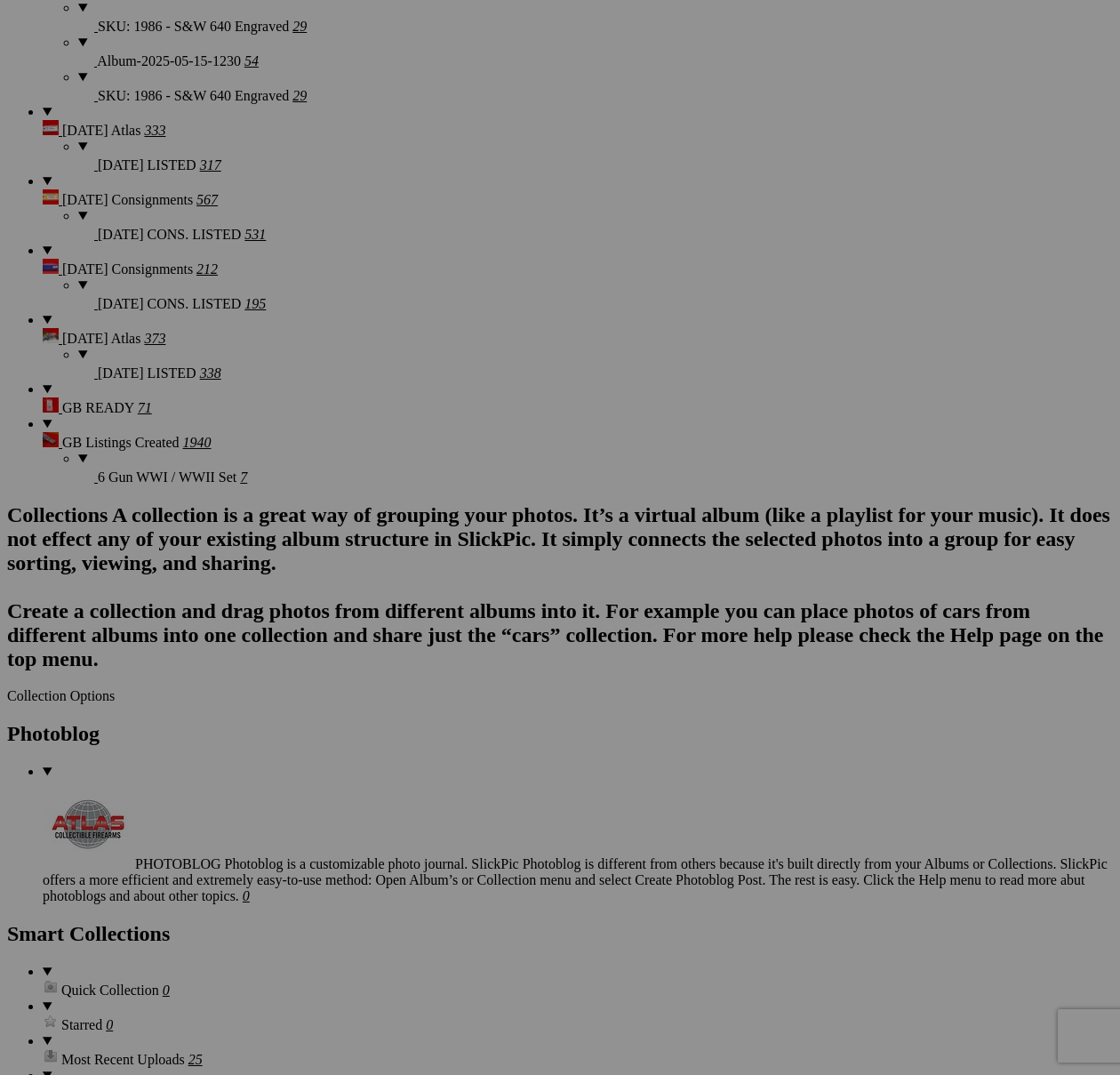
scroll to position [4618, 0]
